Goal: Book appointment/travel/reservation

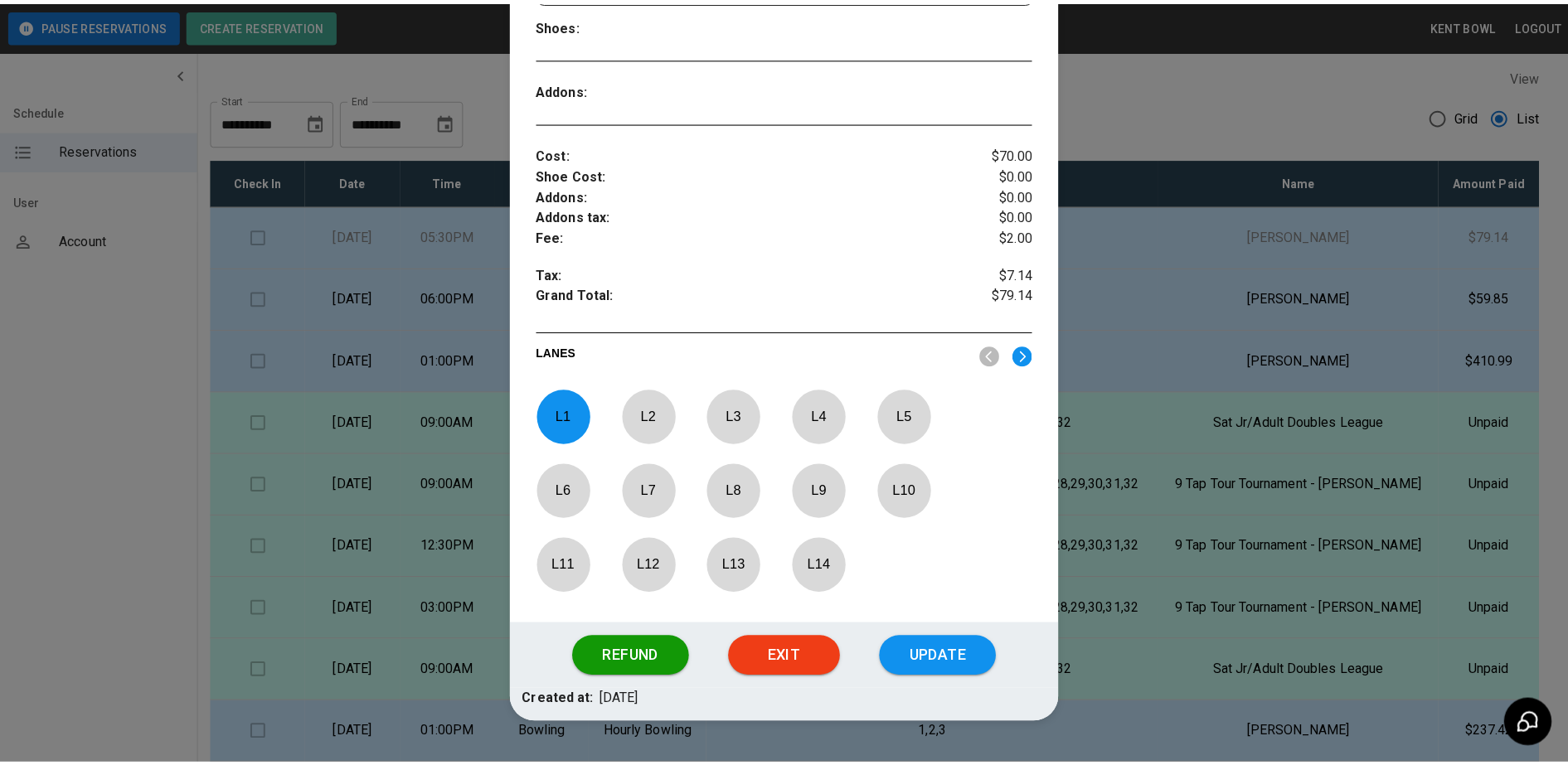
scroll to position [501, 0]
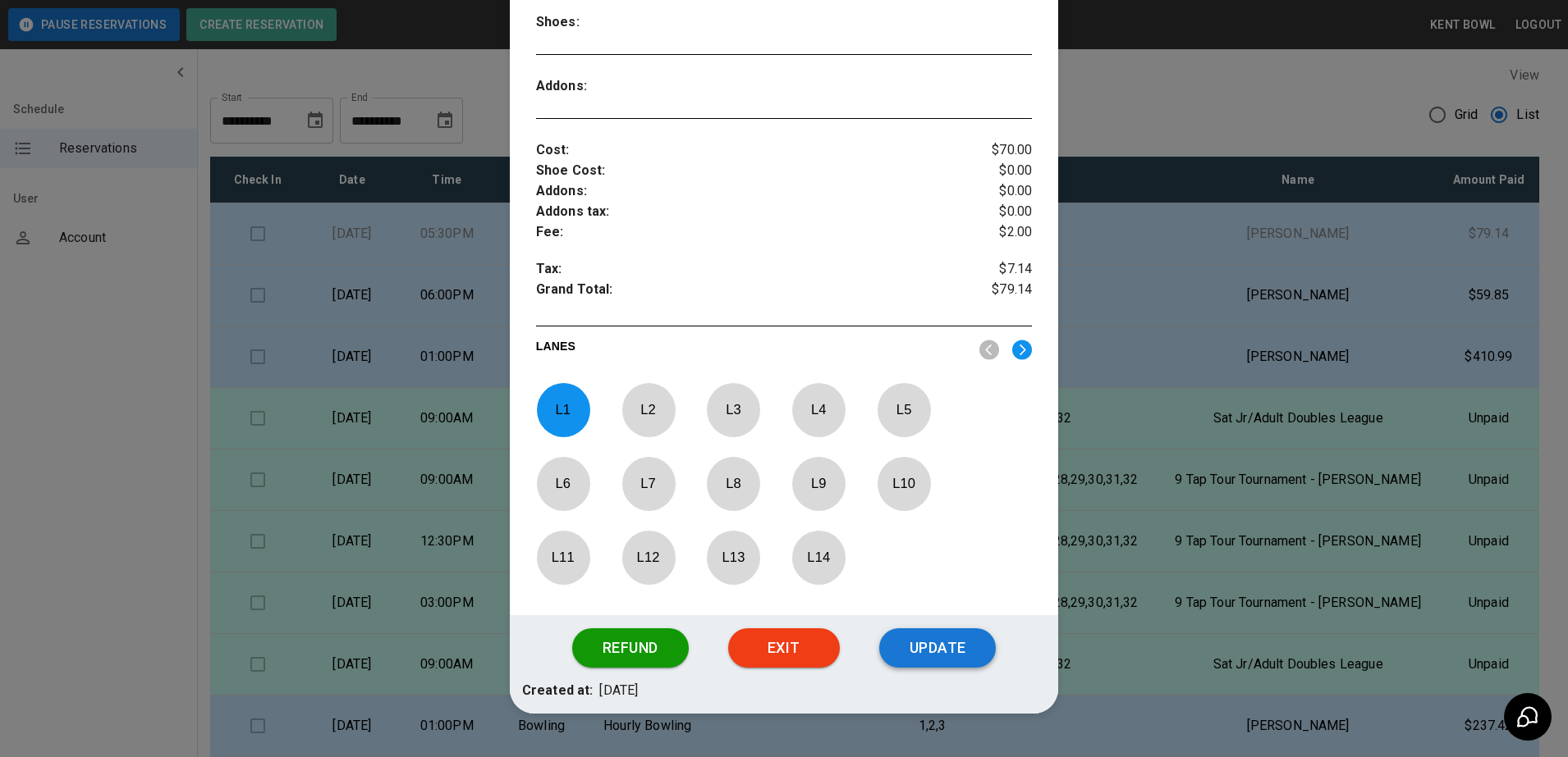
click at [944, 645] on button "Update" at bounding box center [938, 648] width 117 height 40
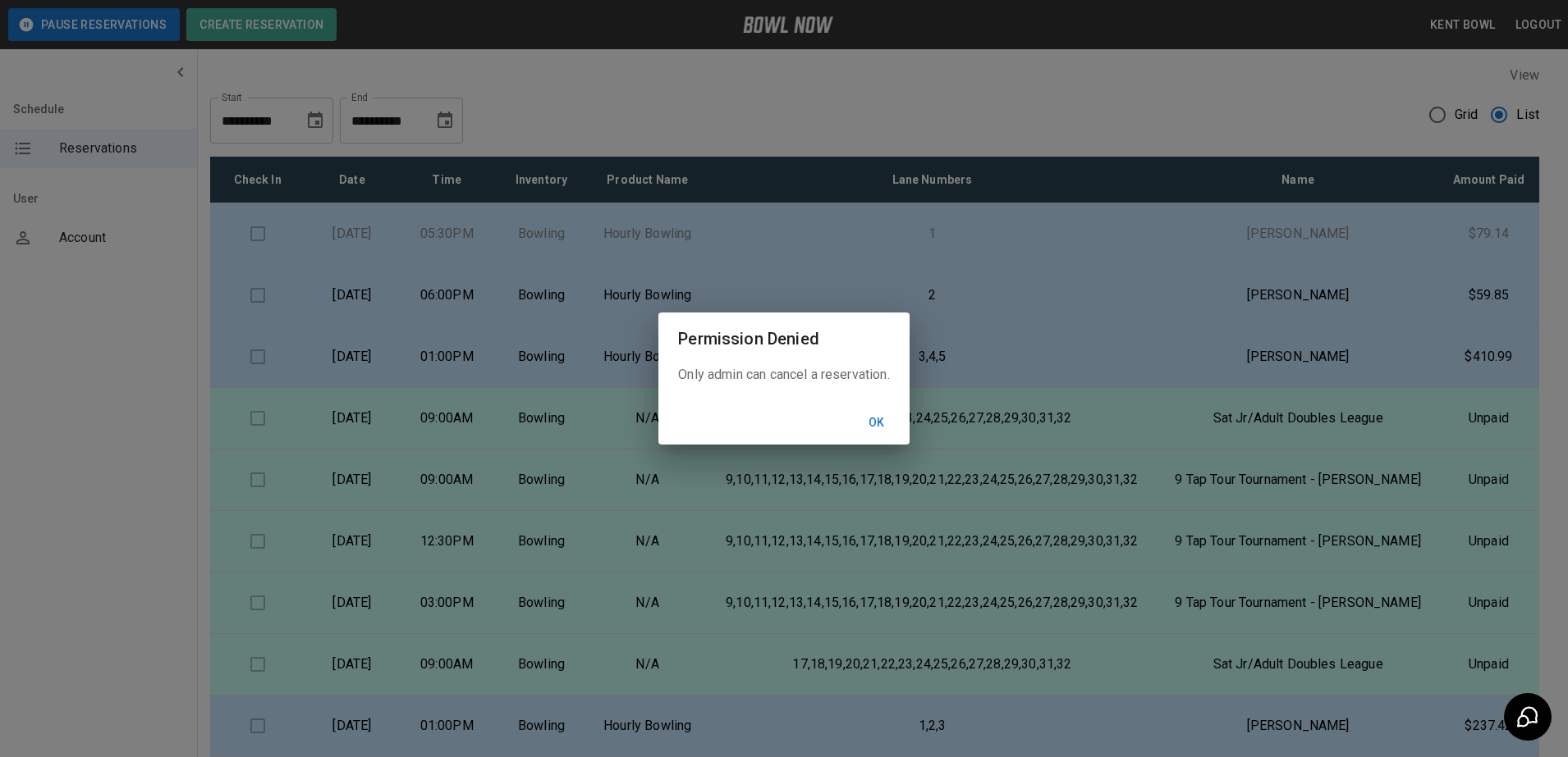
click at [892, 426] on button "Ok" at bounding box center [877, 422] width 52 height 30
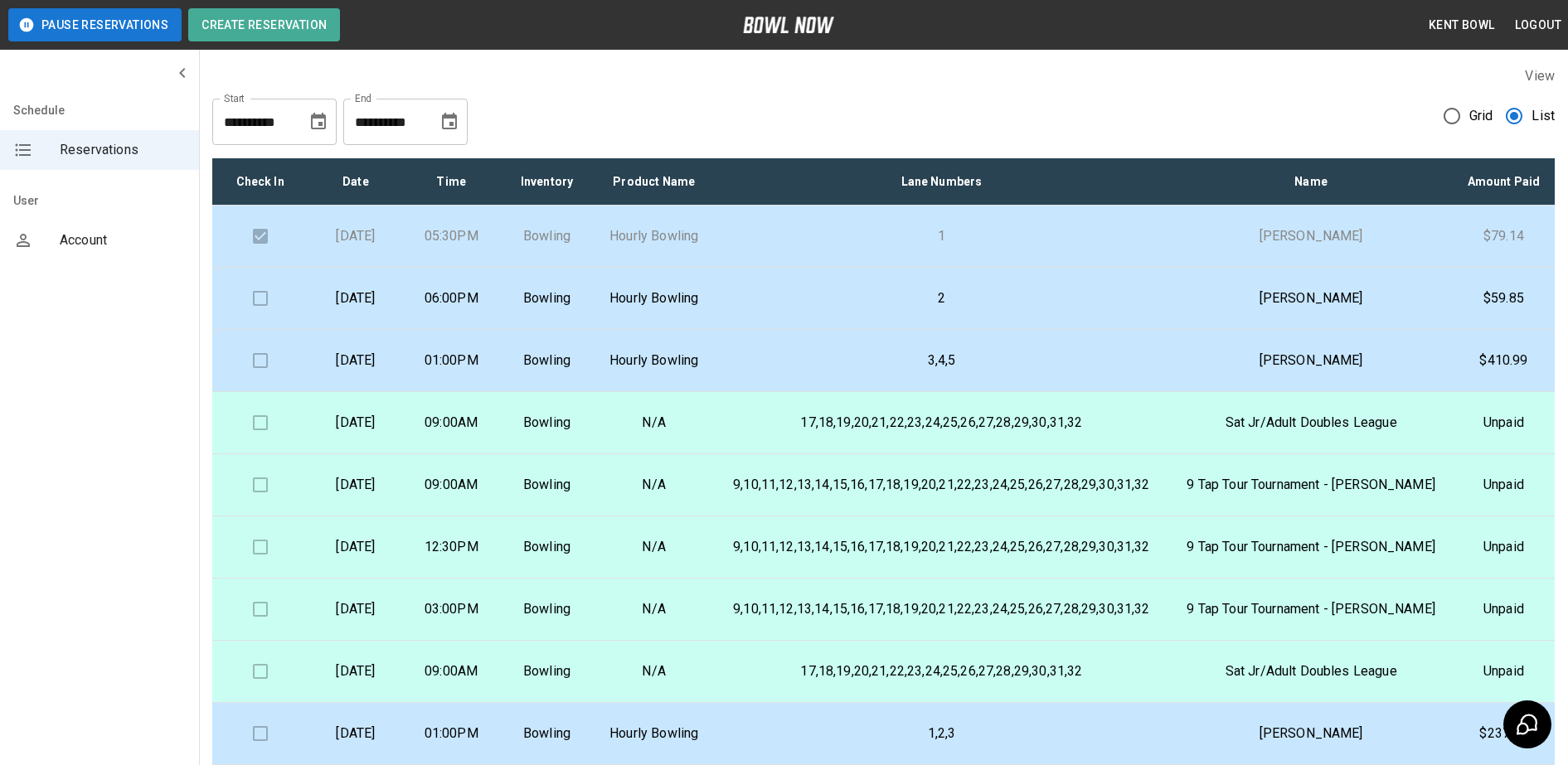
click at [389, 309] on p "[DATE]" at bounding box center [355, 298] width 69 height 20
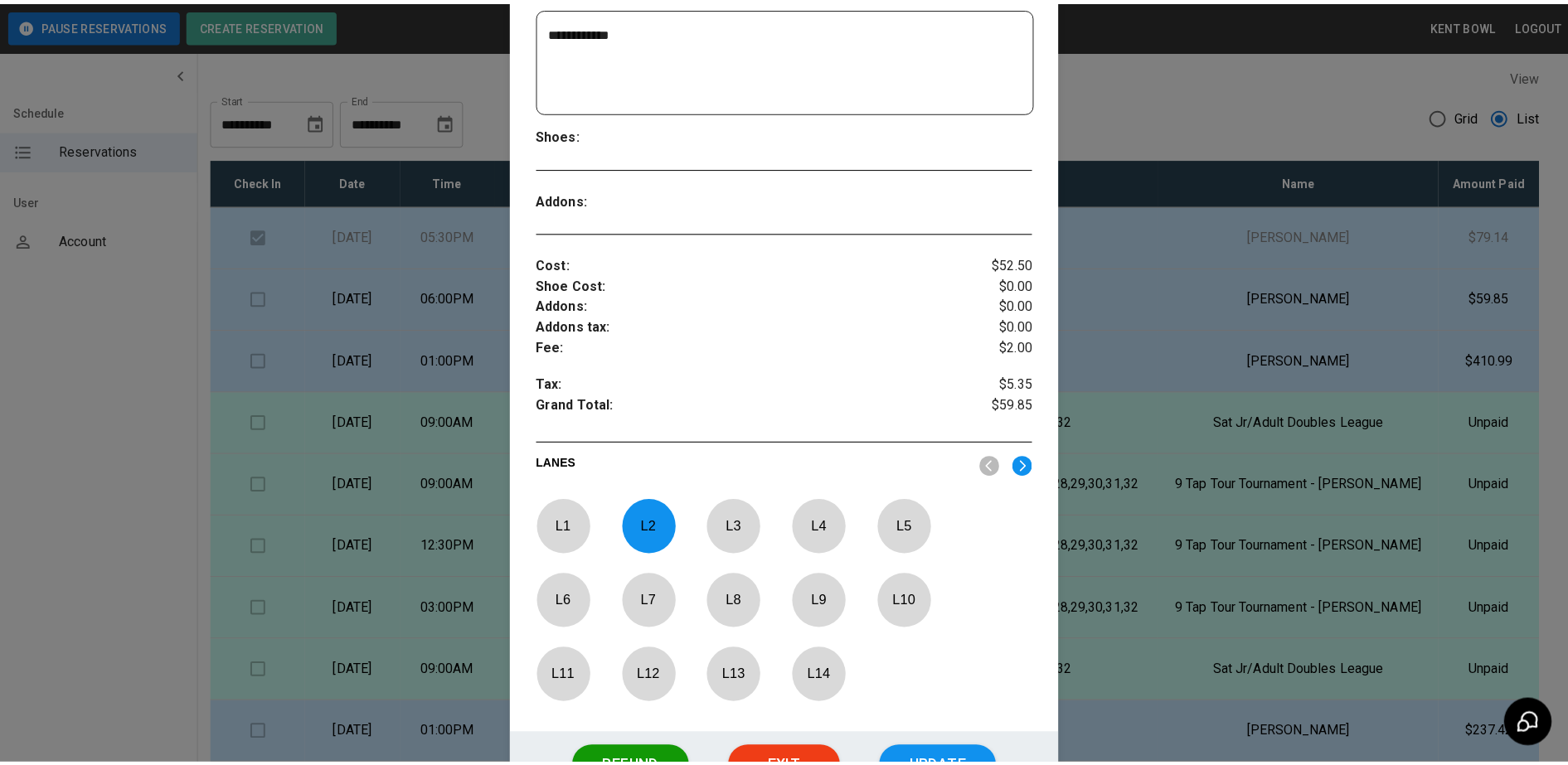
scroll to position [410, 0]
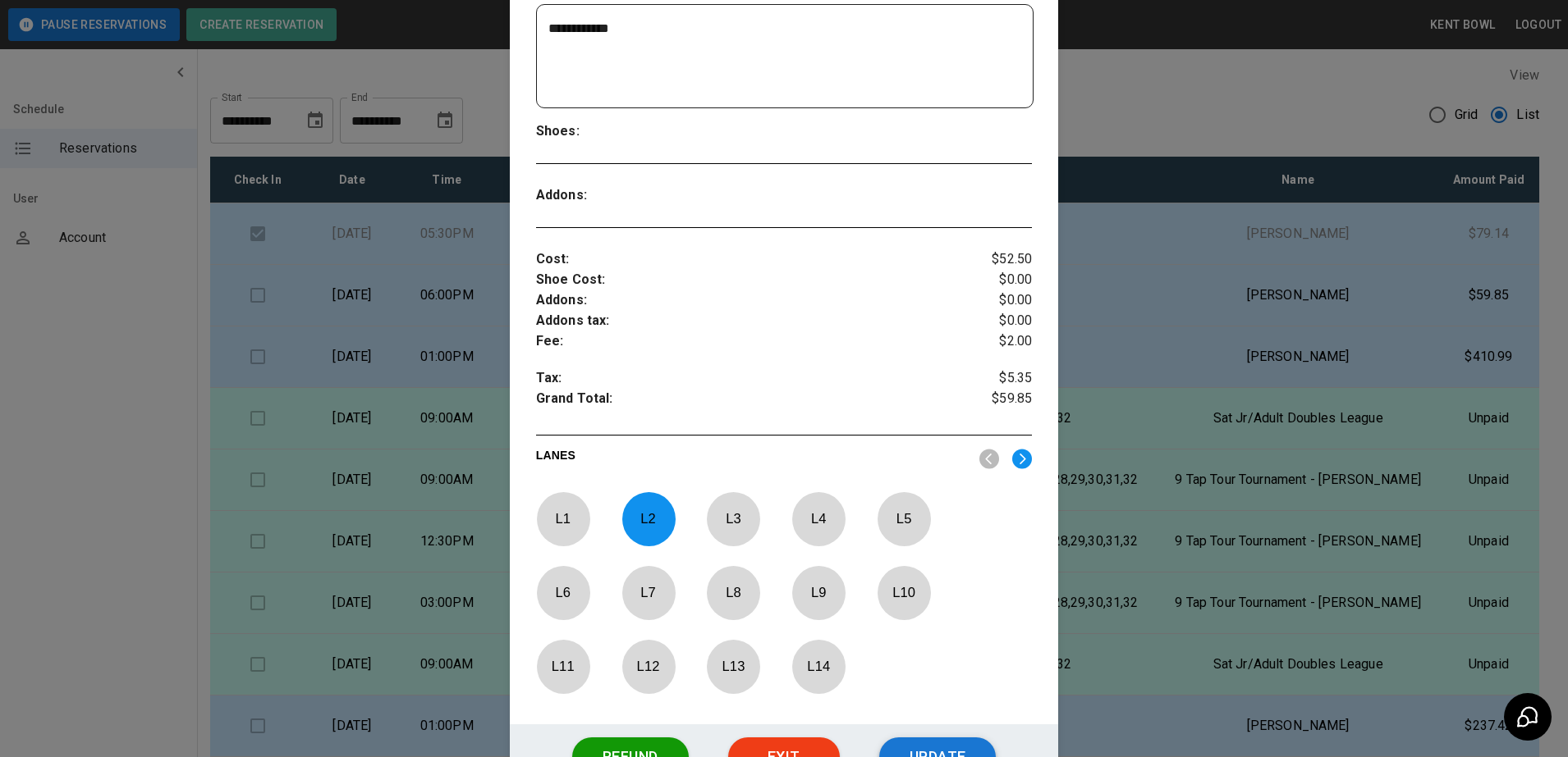
click at [951, 751] on button "Update" at bounding box center [938, 757] width 117 height 40
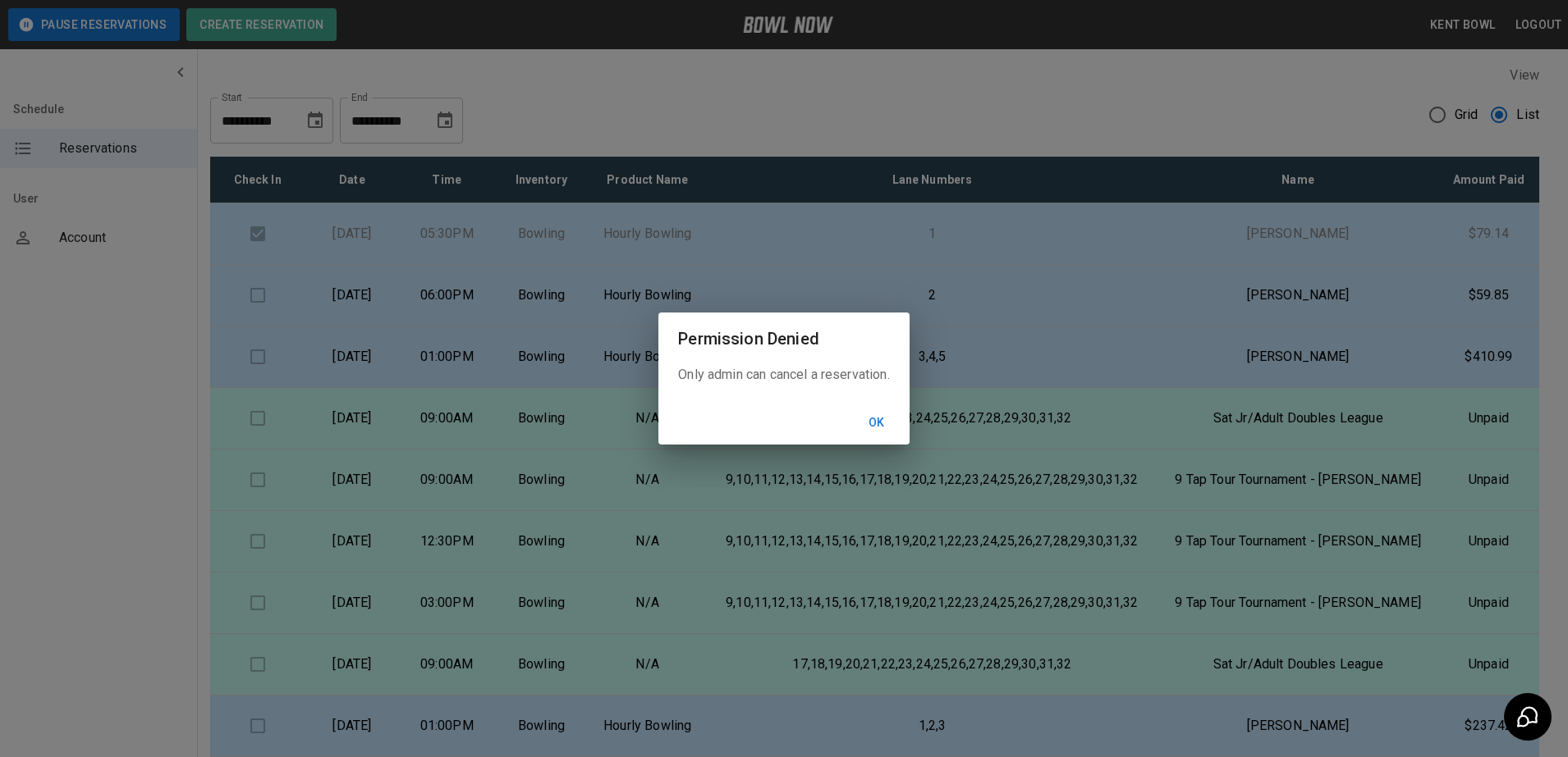
click at [890, 418] on button "Ok" at bounding box center [877, 422] width 52 height 30
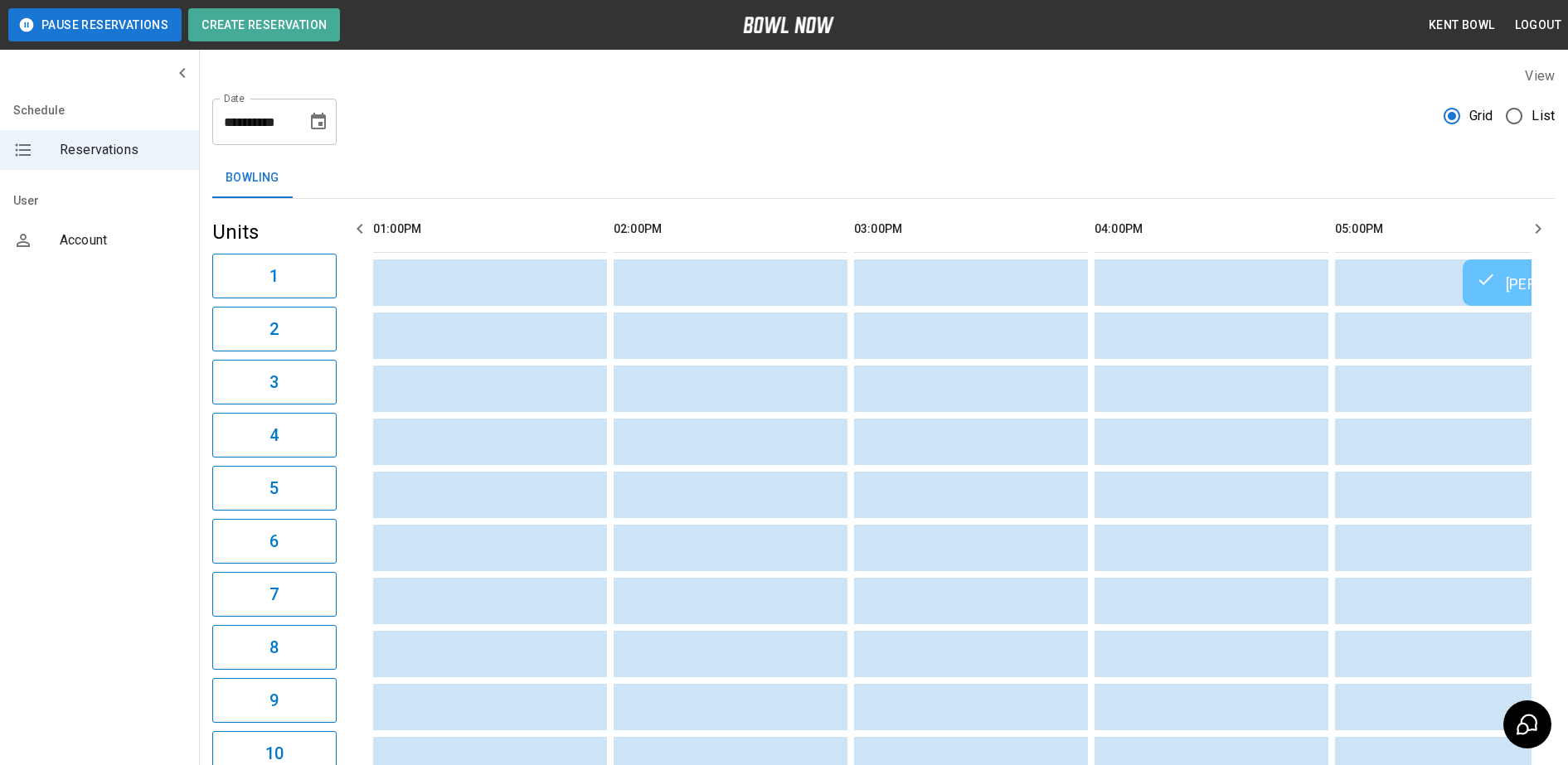
scroll to position [0, 962]
